Goal: Information Seeking & Learning: Learn about a topic

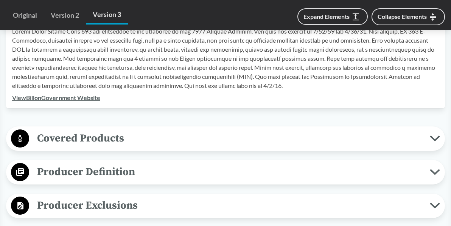
scroll to position [272, 0]
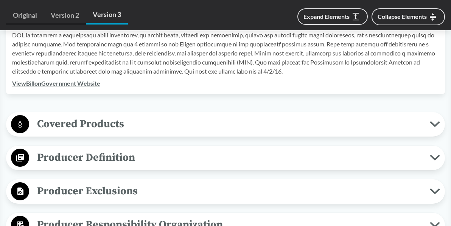
click at [436, 124] on icon at bounding box center [435, 124] width 10 height 6
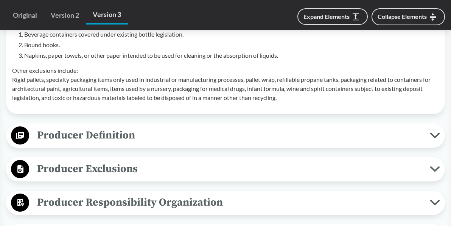
scroll to position [575, 0]
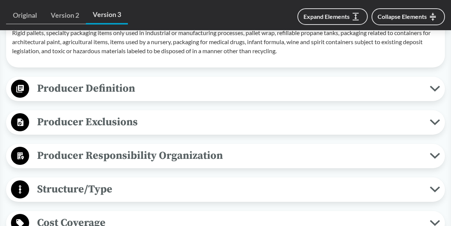
click at [435, 83] on button "Producer Definition" at bounding box center [225, 88] width 433 height 19
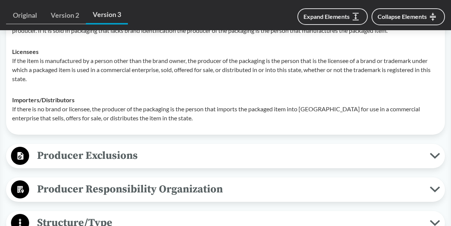
scroll to position [726, 0]
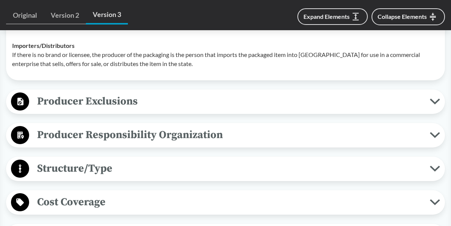
click at [434, 98] on button "Producer Exclusions" at bounding box center [225, 101] width 433 height 19
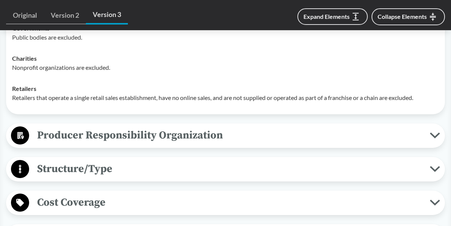
scroll to position [892, 0]
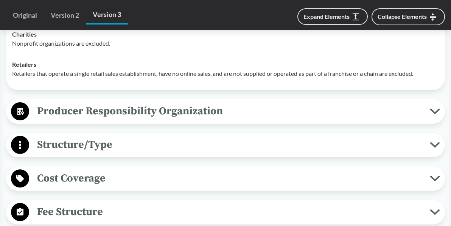
click at [434, 98] on div "Covered Products All Packaging Types Packaging is defined as materials used for…" at bounding box center [225, 43] width 439 height 1103
click at [433, 106] on button "Producer Responsibility Organization" at bounding box center [225, 111] width 433 height 19
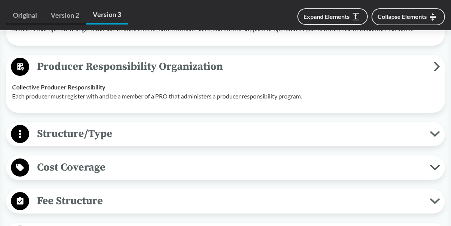
scroll to position [938, 0]
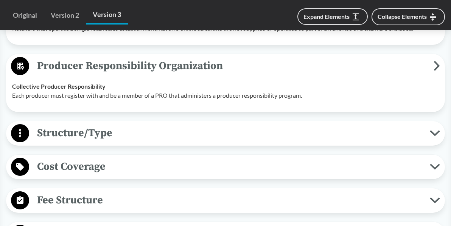
click at [432, 130] on icon at bounding box center [435, 133] width 10 height 6
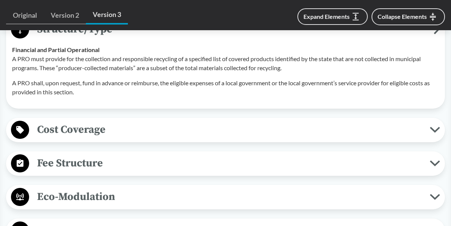
scroll to position [1074, 0]
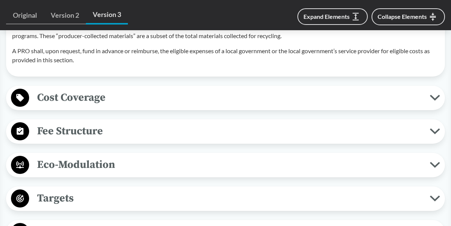
click at [434, 102] on button "Cost Coverage" at bounding box center [225, 97] width 433 height 19
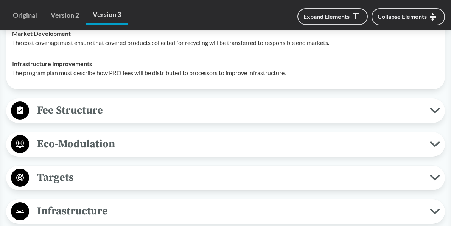
scroll to position [1270, 0]
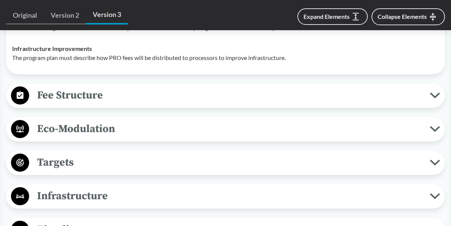
click at [436, 91] on button "Fee Structure" at bounding box center [225, 95] width 433 height 19
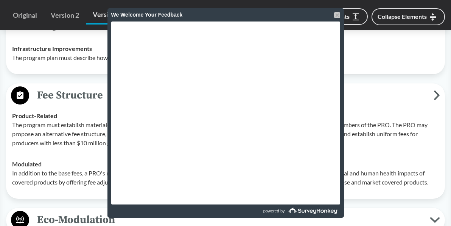
click at [335, 13] on div at bounding box center [337, 15] width 6 height 6
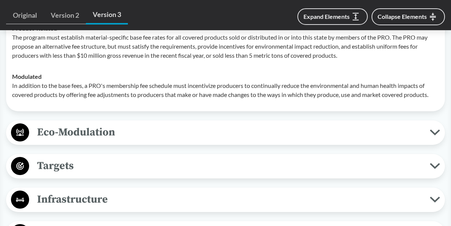
scroll to position [1343, 0]
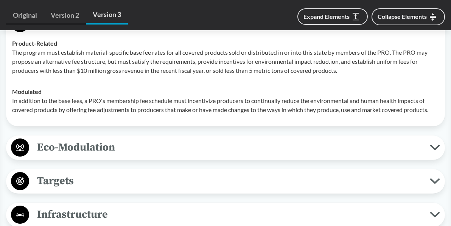
click at [434, 146] on icon at bounding box center [435, 148] width 10 height 6
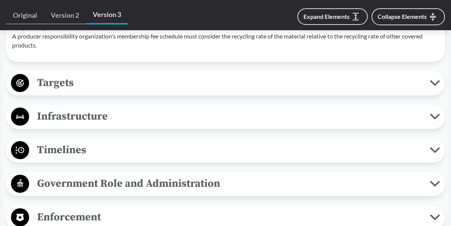
scroll to position [1585, 0]
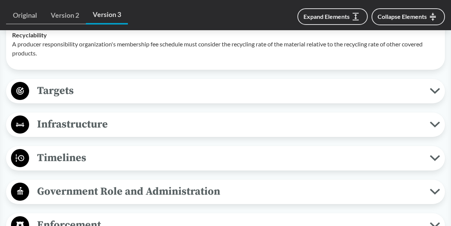
click at [433, 90] on icon at bounding box center [435, 91] width 8 height 4
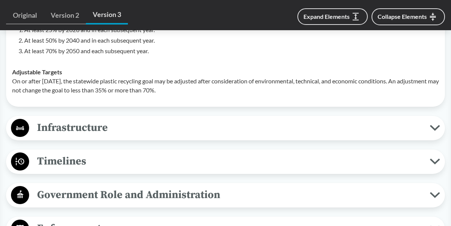
scroll to position [1723, 0]
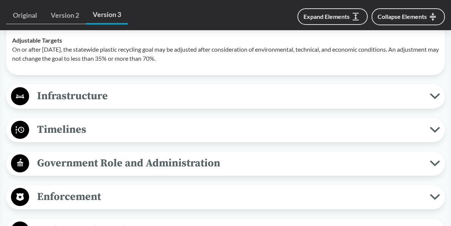
click at [433, 93] on icon at bounding box center [435, 96] width 10 height 6
